Goal: Task Accomplishment & Management: Use online tool/utility

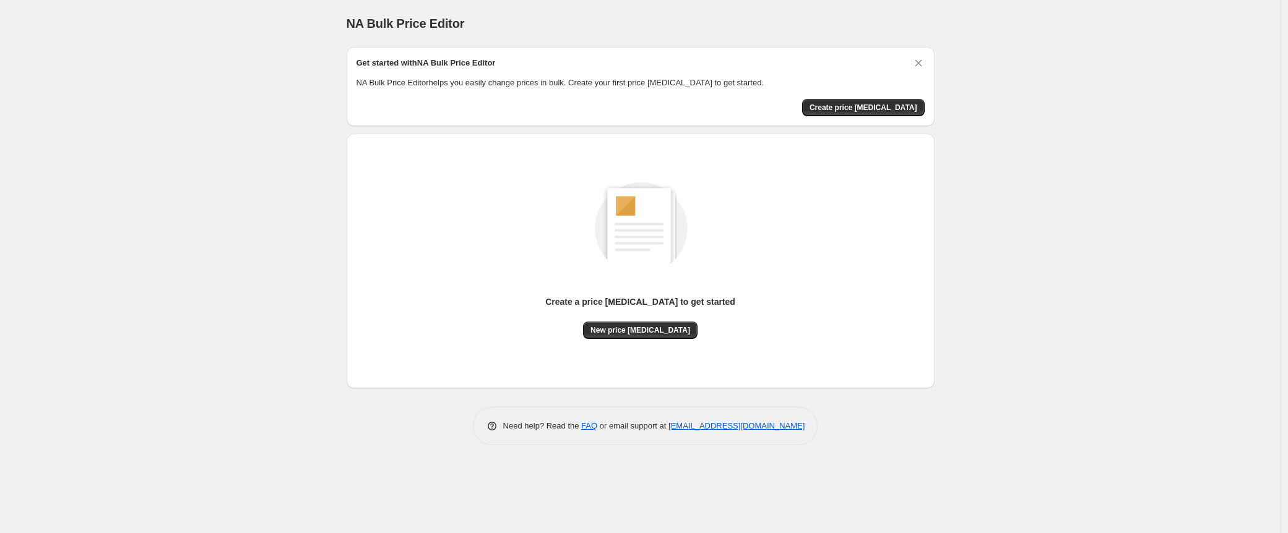
click at [507, 424] on span "Need help? Read the" at bounding box center [542, 425] width 79 height 9
click at [830, 432] on div "Need help? Read the FAQ or email support at support+a58253@northern-apps.com" at bounding box center [645, 426] width 578 height 38
drag, startPoint x: 832, startPoint y: 429, endPoint x: 740, endPoint y: 426, distance: 92.3
click at [740, 426] on div "Need help? Read the FAQ or email support at support+a58253@northern-apps.com" at bounding box center [645, 426] width 578 height 38
copy link "northern-apps.com"
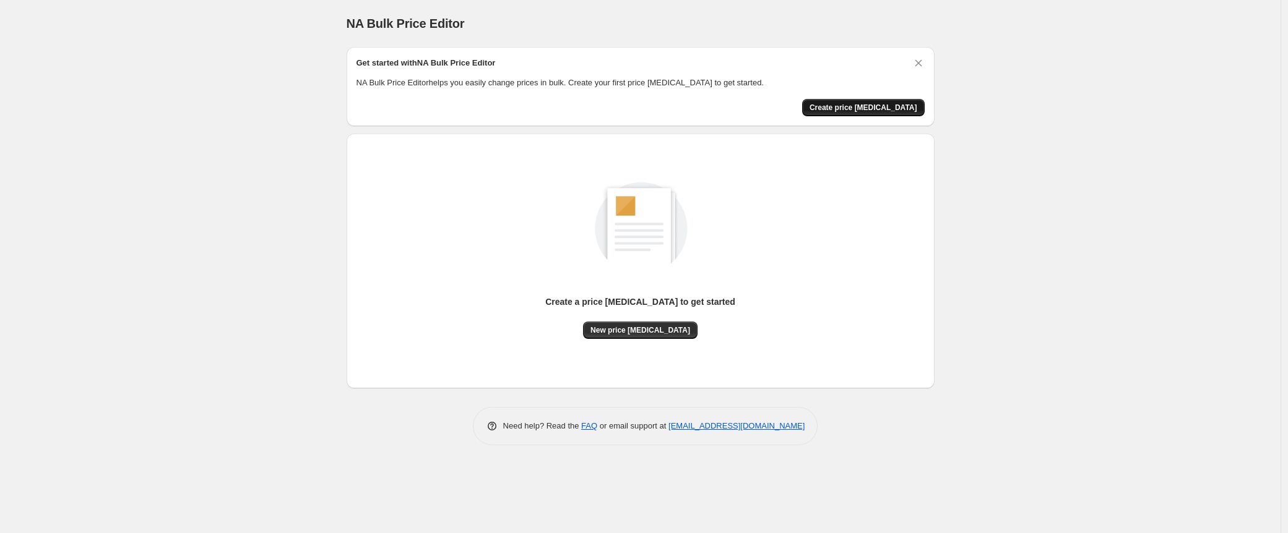
click at [869, 105] on span "Create price [MEDICAL_DATA]" at bounding box center [863, 108] width 108 height 10
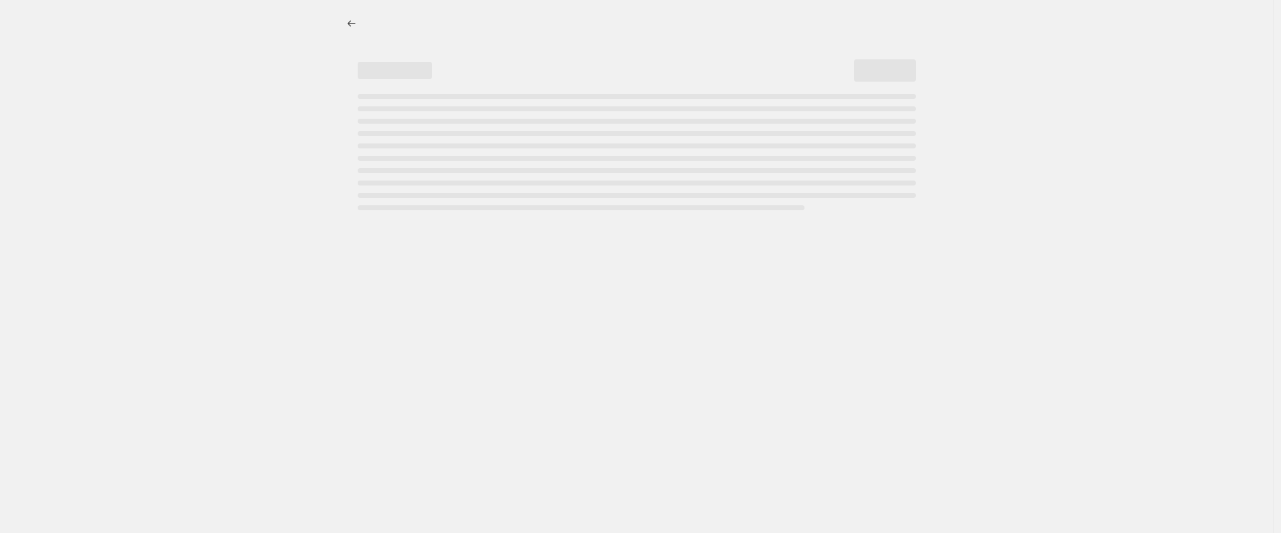
select select "percentage"
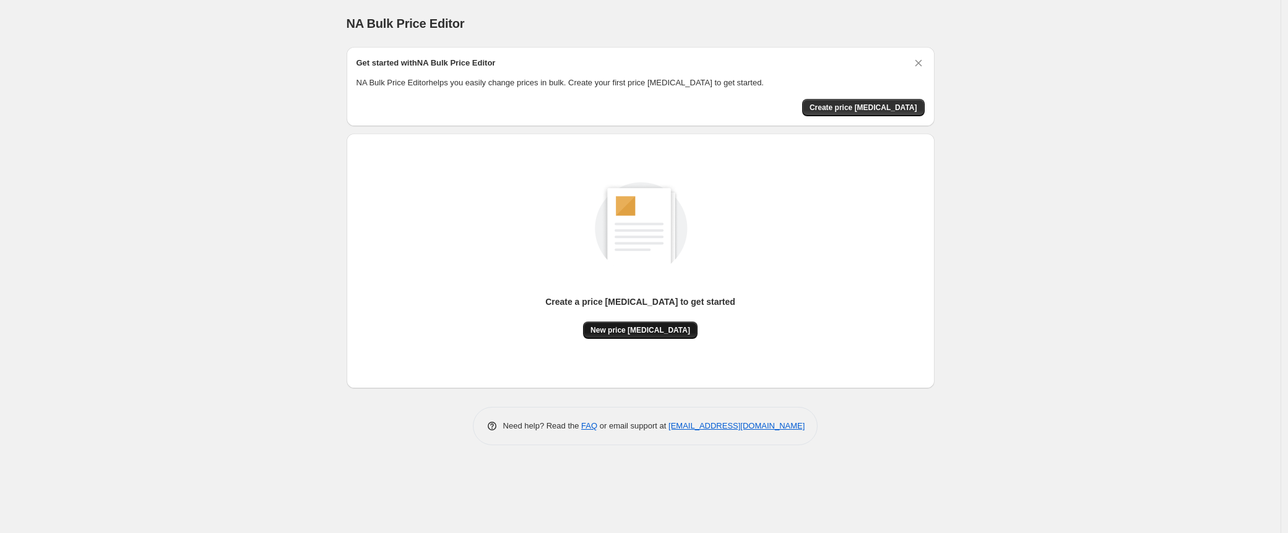
click at [630, 334] on span "New price [MEDICAL_DATA]" at bounding box center [640, 330] width 100 height 10
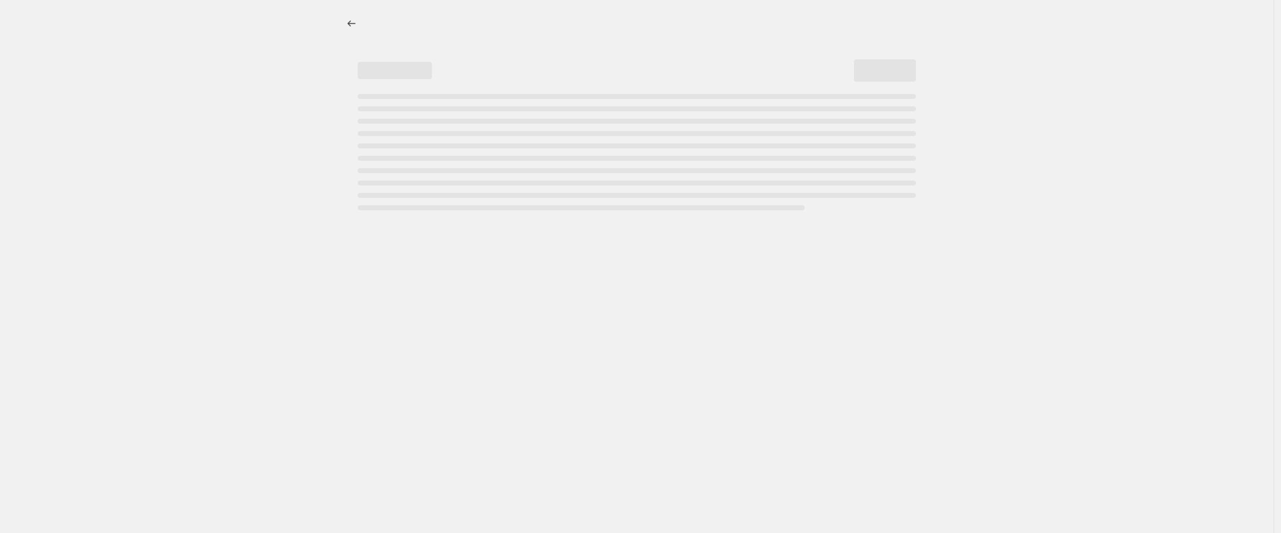
select select "percentage"
